Goal: Navigation & Orientation: Find specific page/section

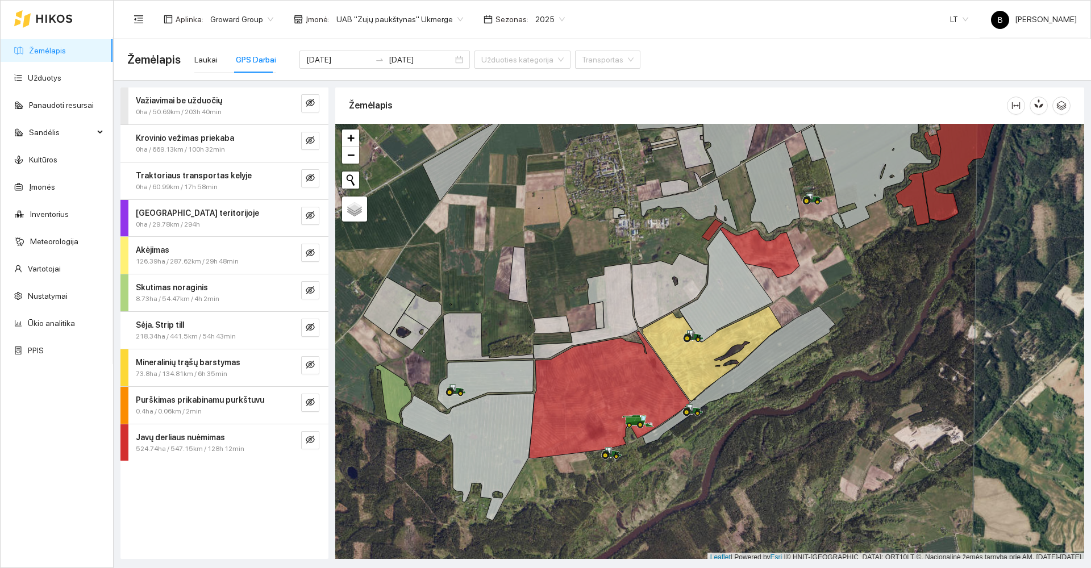
scroll to position [3, 0]
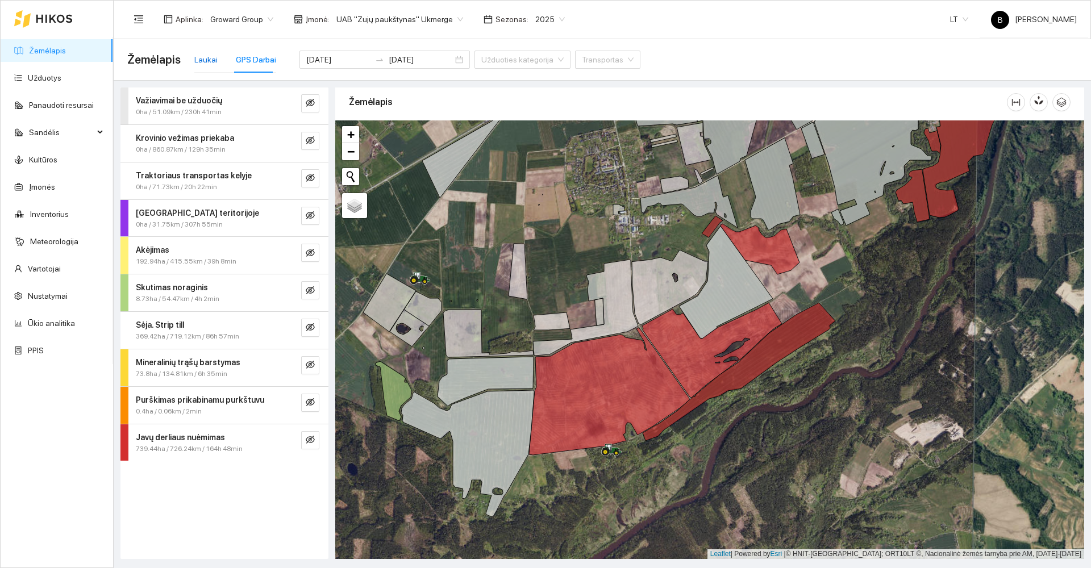
drag, startPoint x: 209, startPoint y: 59, endPoint x: 285, endPoint y: 83, distance: 80.0
click at [208, 59] on div "Laukai" at bounding box center [205, 59] width 23 height 13
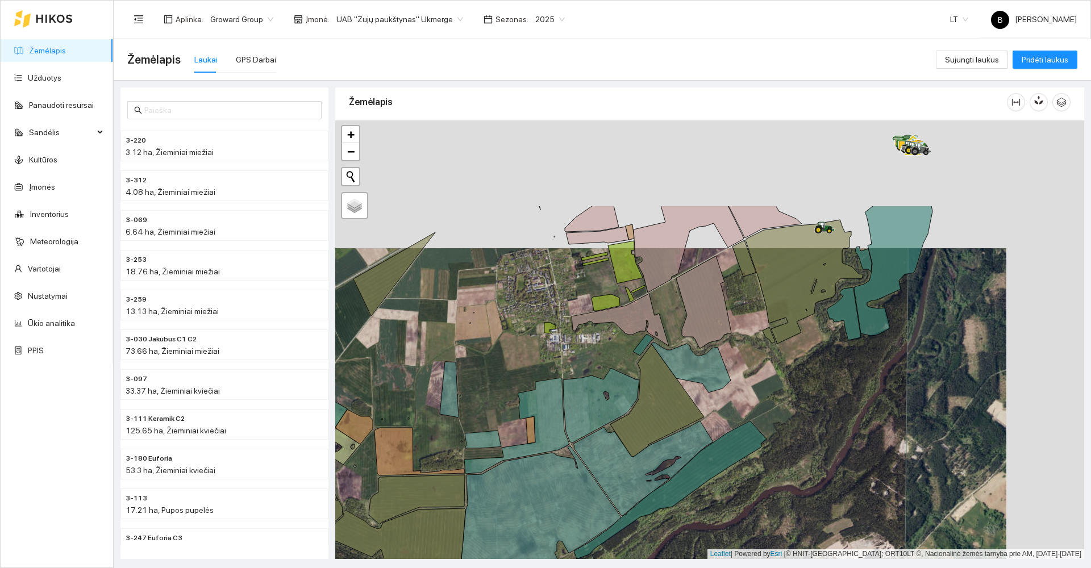
drag, startPoint x: 604, startPoint y: 244, endPoint x: 509, endPoint y: 373, distance: 160.2
click at [511, 373] on div at bounding box center [709, 339] width 749 height 439
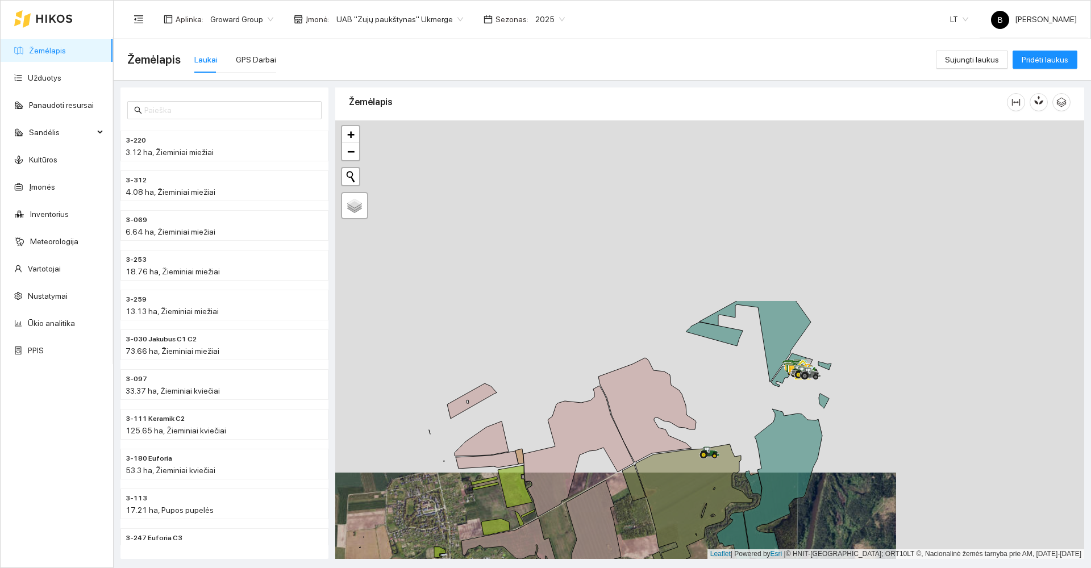
drag, startPoint x: 827, startPoint y: 347, endPoint x: 714, endPoint y: 525, distance: 210.8
click at [701, 552] on div at bounding box center [709, 339] width 749 height 439
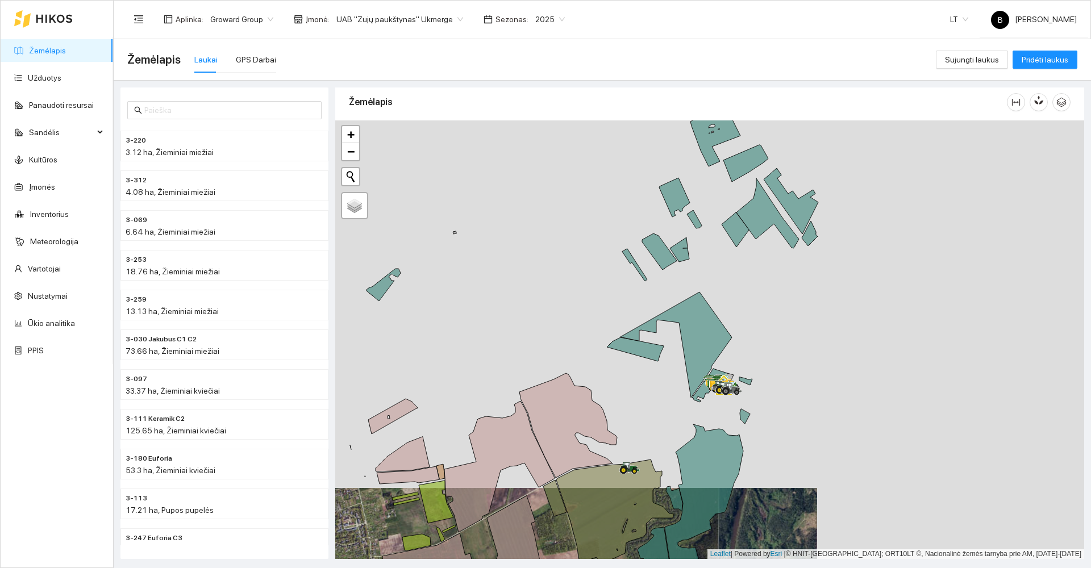
drag, startPoint x: 867, startPoint y: 314, endPoint x: 801, endPoint y: 359, distance: 80.2
click at [801, 361] on div at bounding box center [709, 339] width 749 height 439
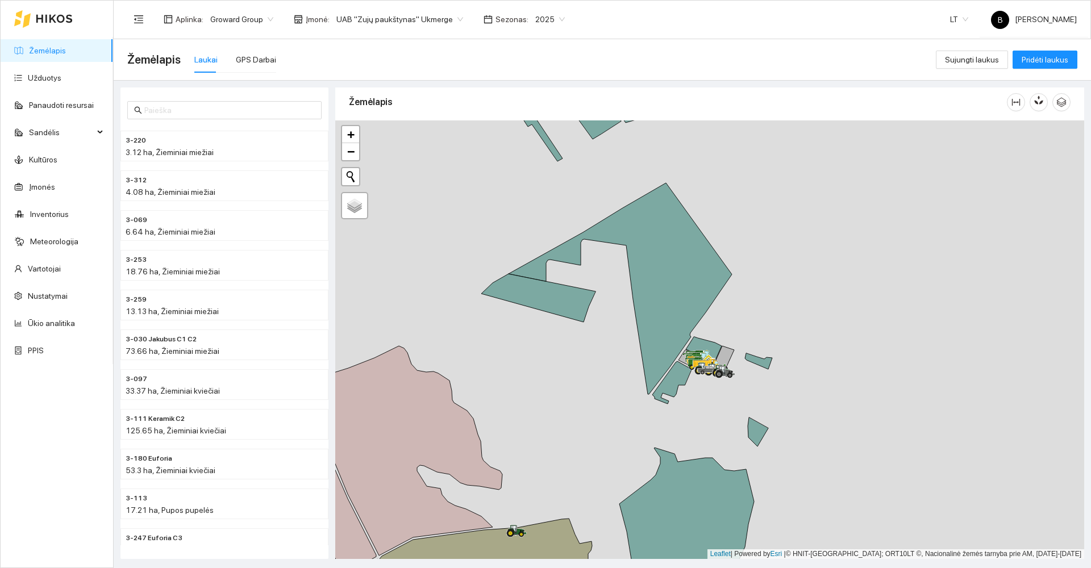
drag, startPoint x: 738, startPoint y: 340, endPoint x: 743, endPoint y: 328, distance: 12.8
click at [766, 319] on div at bounding box center [709, 339] width 749 height 439
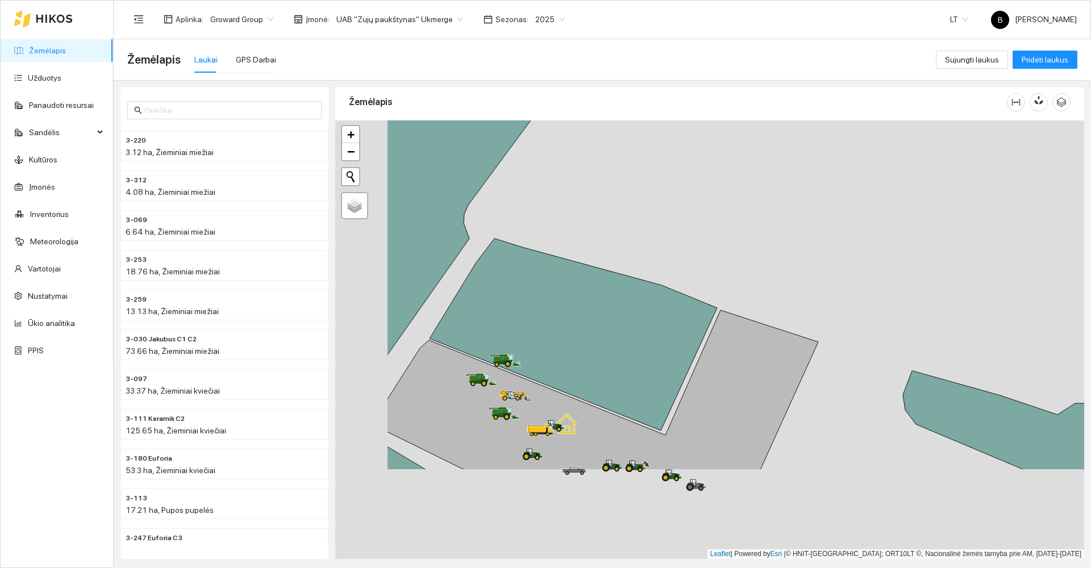
drag, startPoint x: 598, startPoint y: 347, endPoint x: 772, endPoint y: 165, distance: 251.2
click at [773, 165] on div at bounding box center [709, 339] width 749 height 439
